Goal: Task Accomplishment & Management: Use online tool/utility

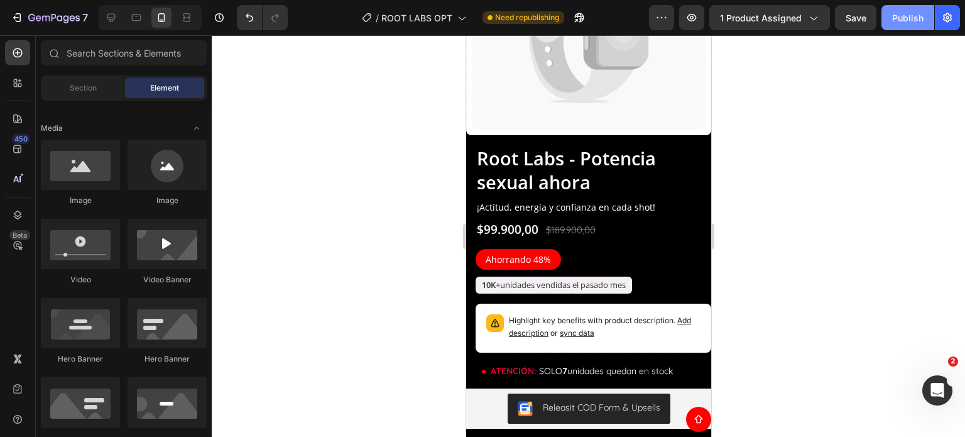
click at [904, 9] on button "Publish" at bounding box center [907, 17] width 53 height 25
click at [758, 226] on div at bounding box center [588, 235] width 753 height 401
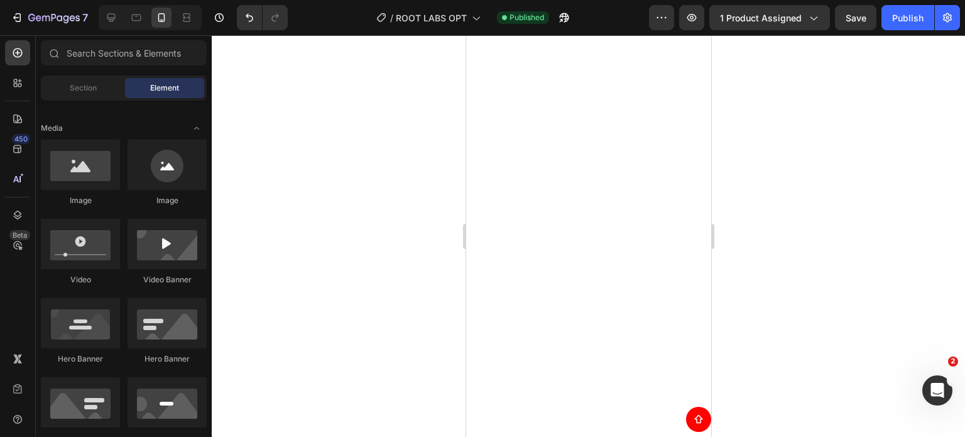
scroll to position [549, 0]
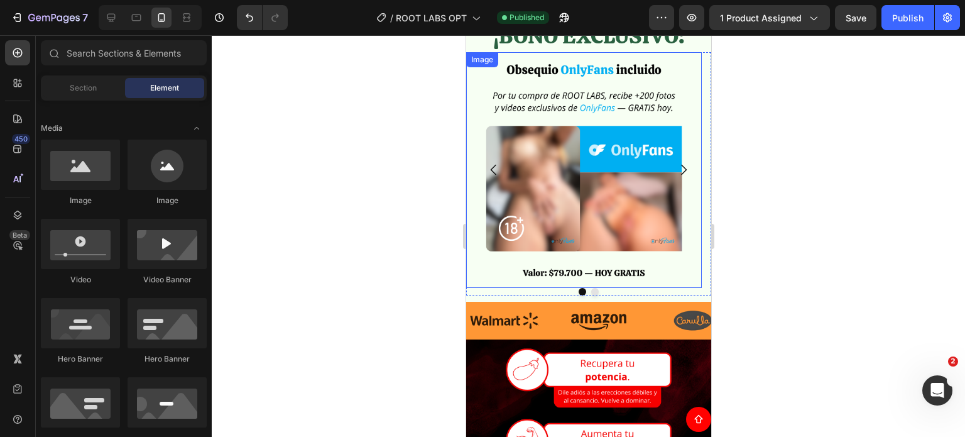
click at [481, 279] on img at bounding box center [583, 170] width 236 height 236
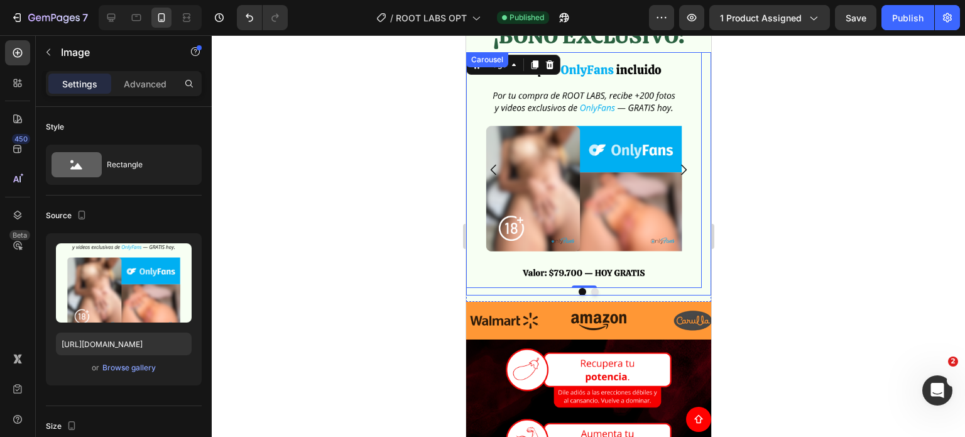
click at [503, 291] on div at bounding box center [587, 292] width 245 height 8
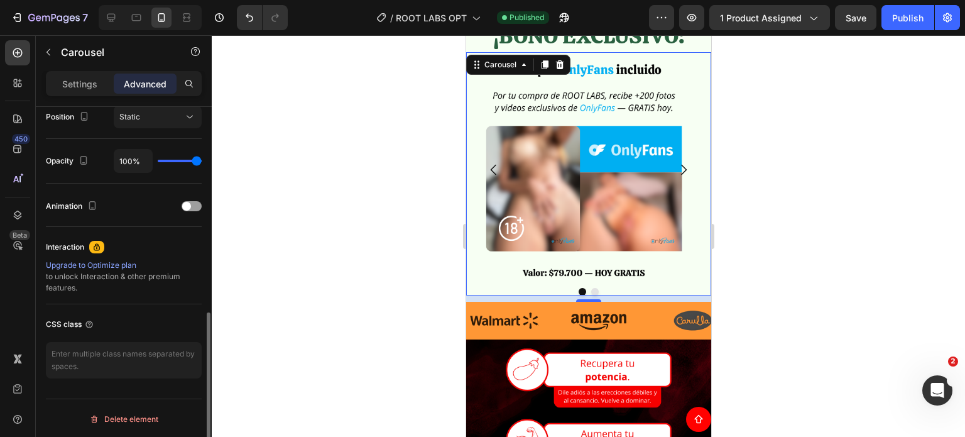
scroll to position [94, 0]
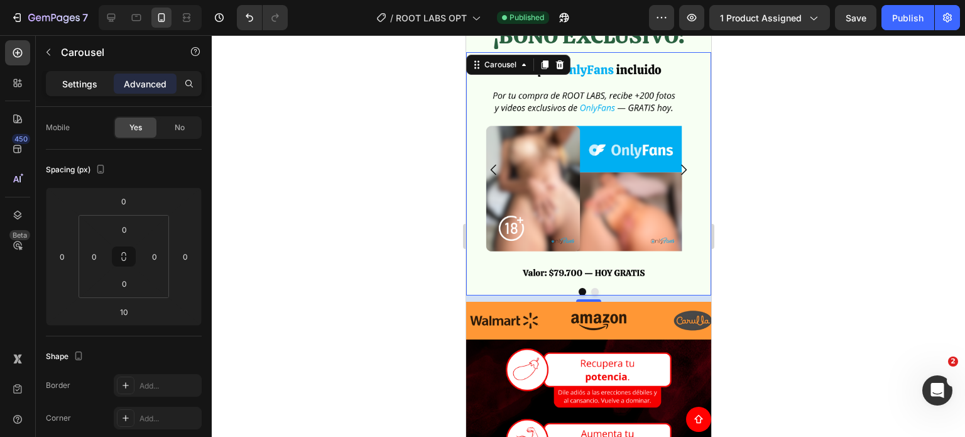
click at [68, 80] on p "Settings" at bounding box center [79, 83] width 35 height 13
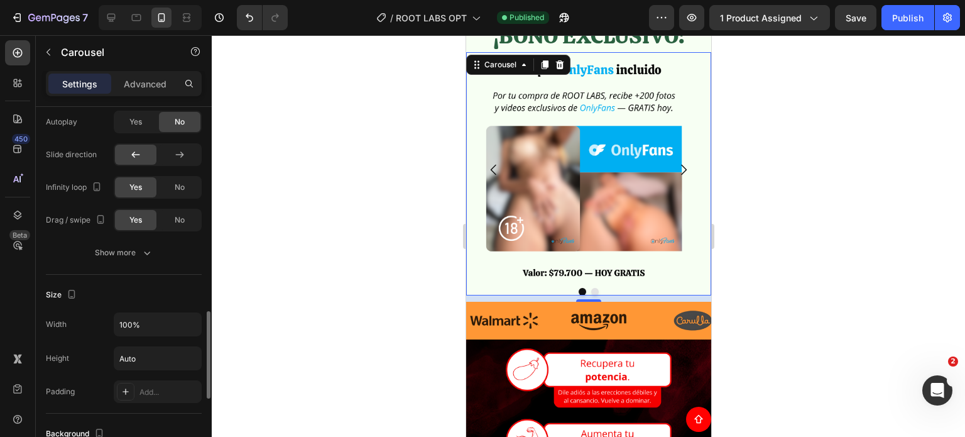
scroll to position [1154, 0]
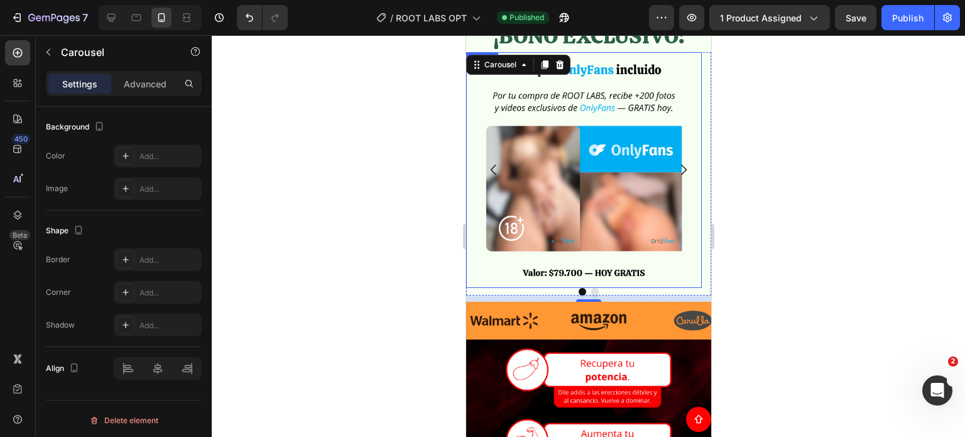
click at [475, 141] on img at bounding box center [583, 170] width 236 height 236
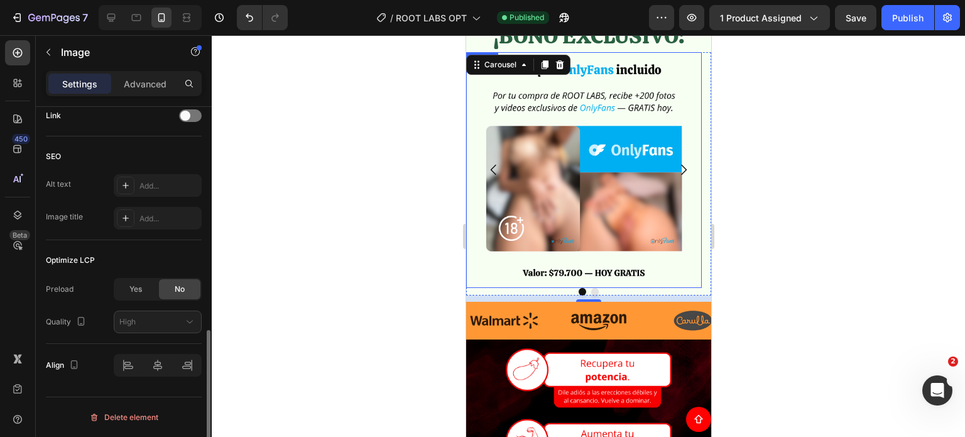
scroll to position [0, 0]
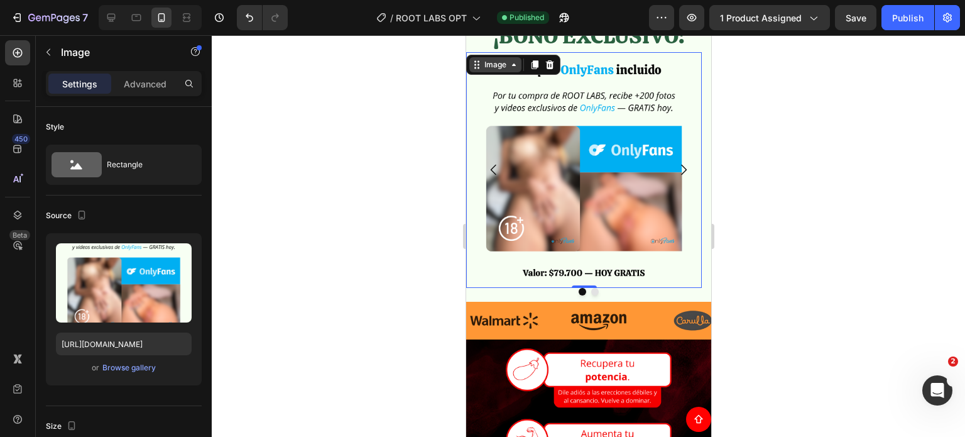
click at [499, 57] on div "Image" at bounding box center [495, 64] width 52 height 15
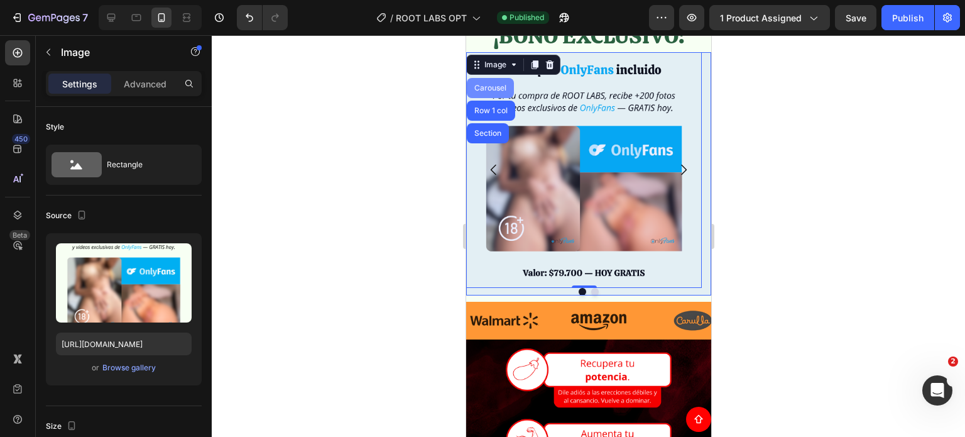
click at [492, 90] on div "Carousel" at bounding box center [489, 88] width 37 height 8
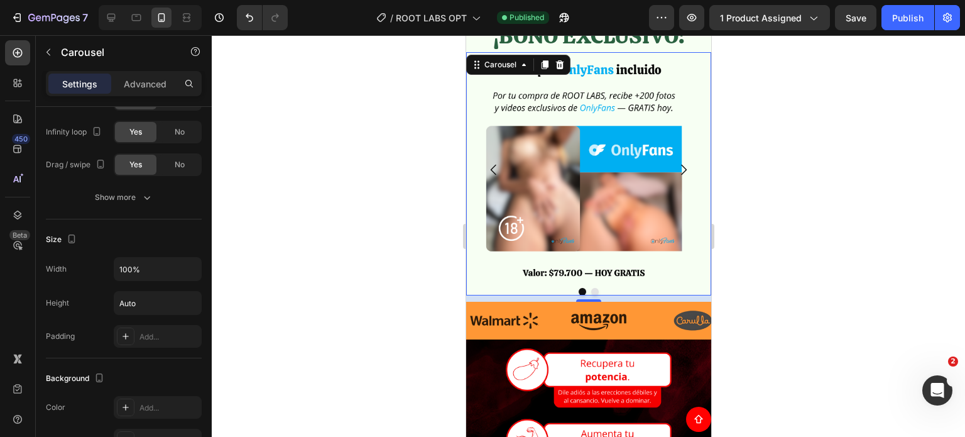
scroll to position [840, 0]
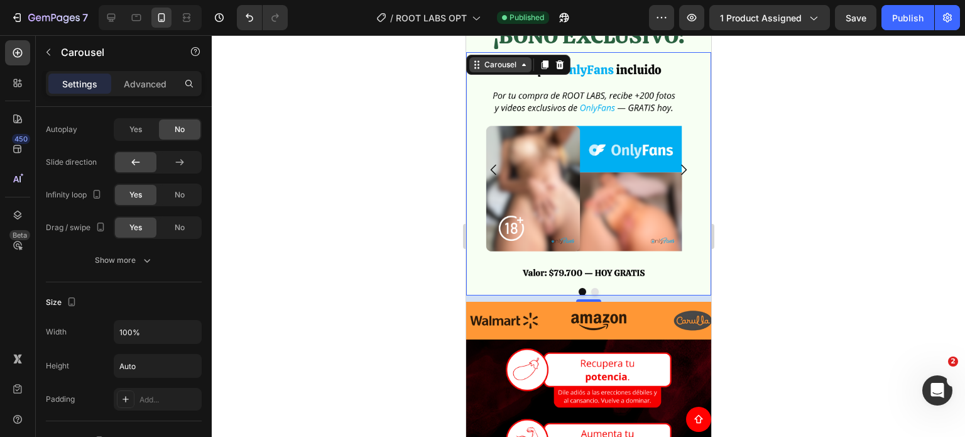
click at [514, 62] on div "Carousel" at bounding box center [499, 64] width 37 height 11
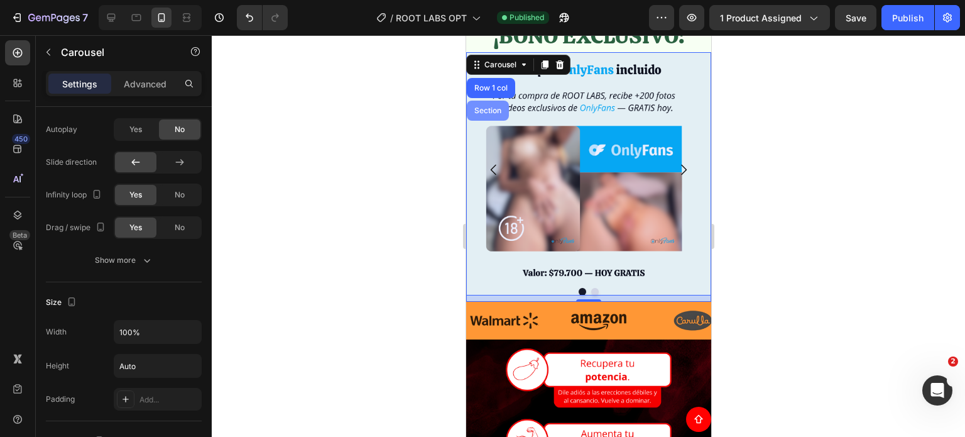
click at [499, 110] on div "Section" at bounding box center [487, 111] width 32 height 8
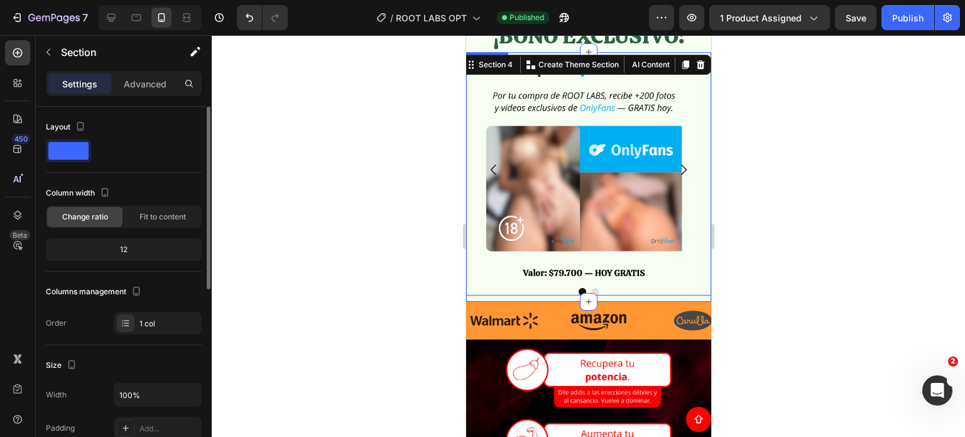
scroll to position [235, 0]
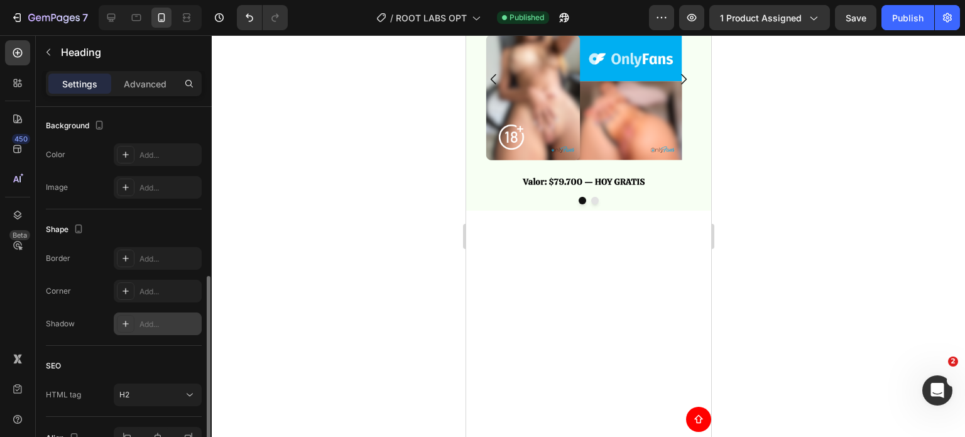
scroll to position [448, 0]
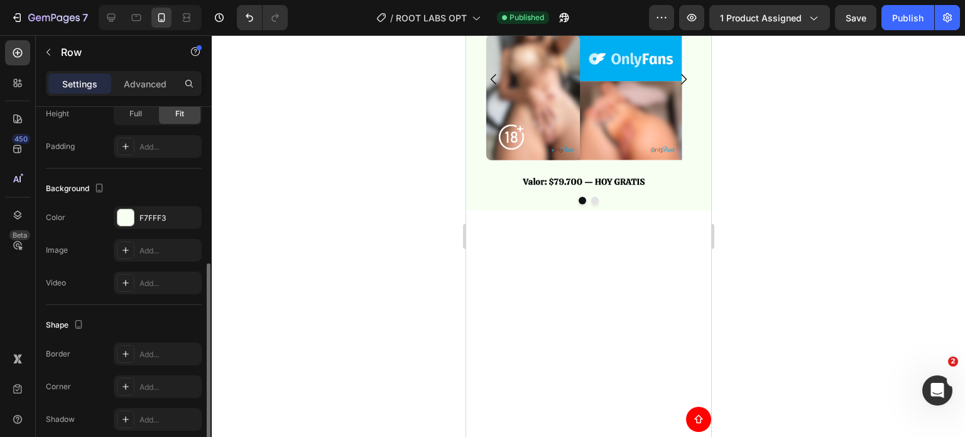
scroll to position [367, 0]
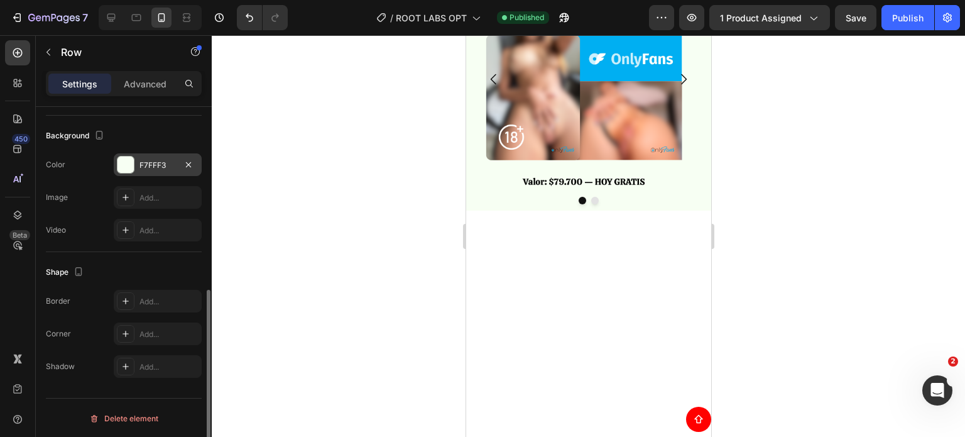
click at [148, 163] on div "F7FFF3" at bounding box center [157, 165] width 36 height 11
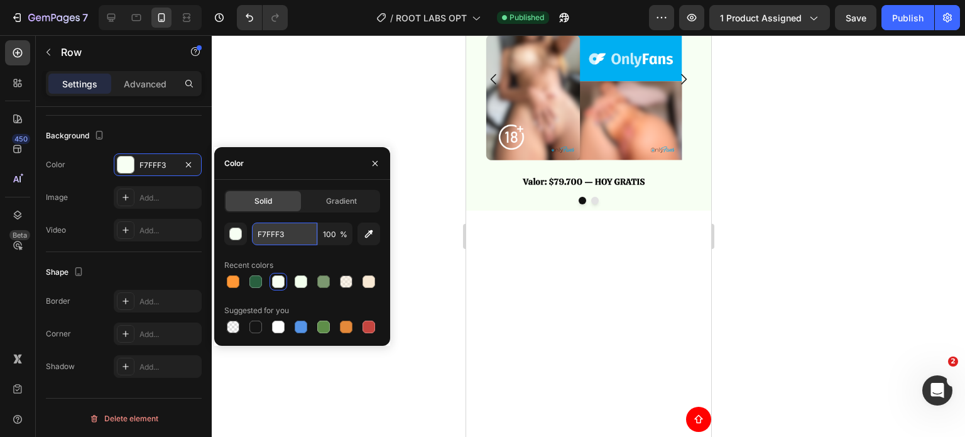
click at [284, 227] on input "F7FFF3" at bounding box center [284, 233] width 65 height 23
click at [314, 103] on div at bounding box center [588, 235] width 753 height 401
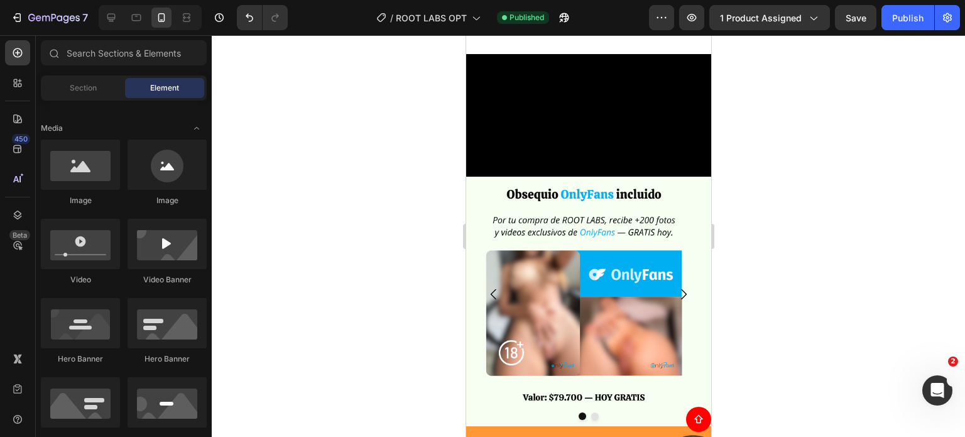
scroll to position [989, 0]
